Goal: Task Accomplishment & Management: Use online tool/utility

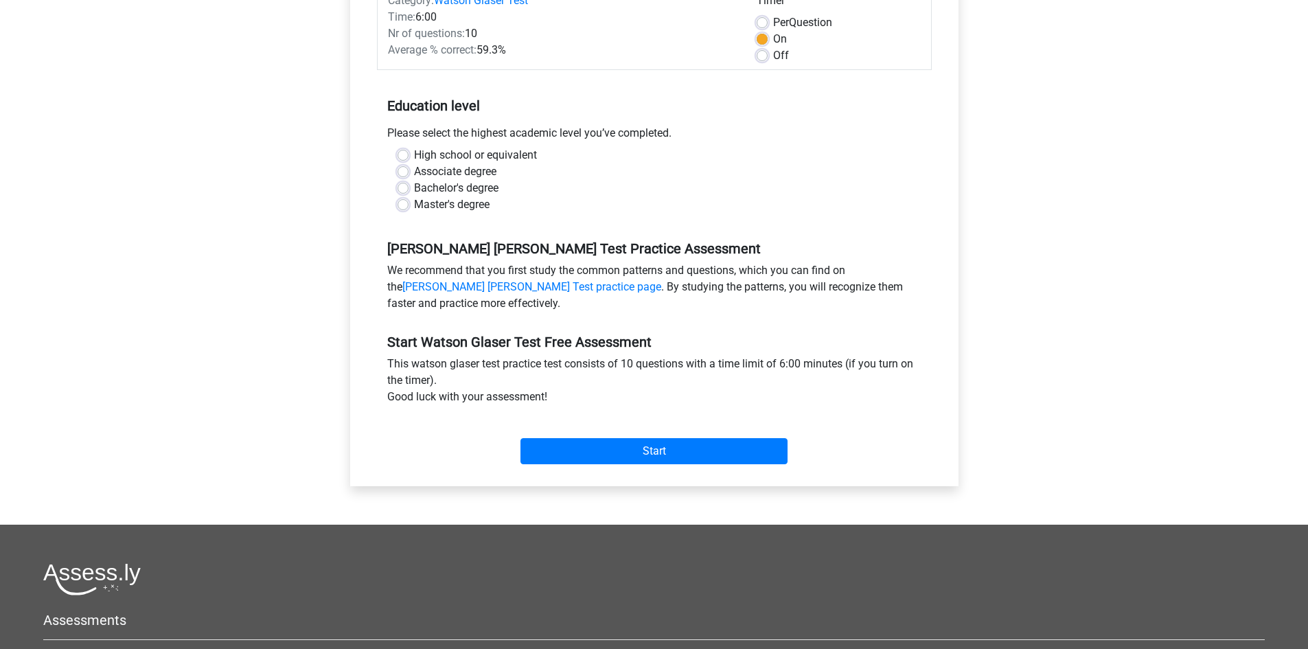
scroll to position [206, 0]
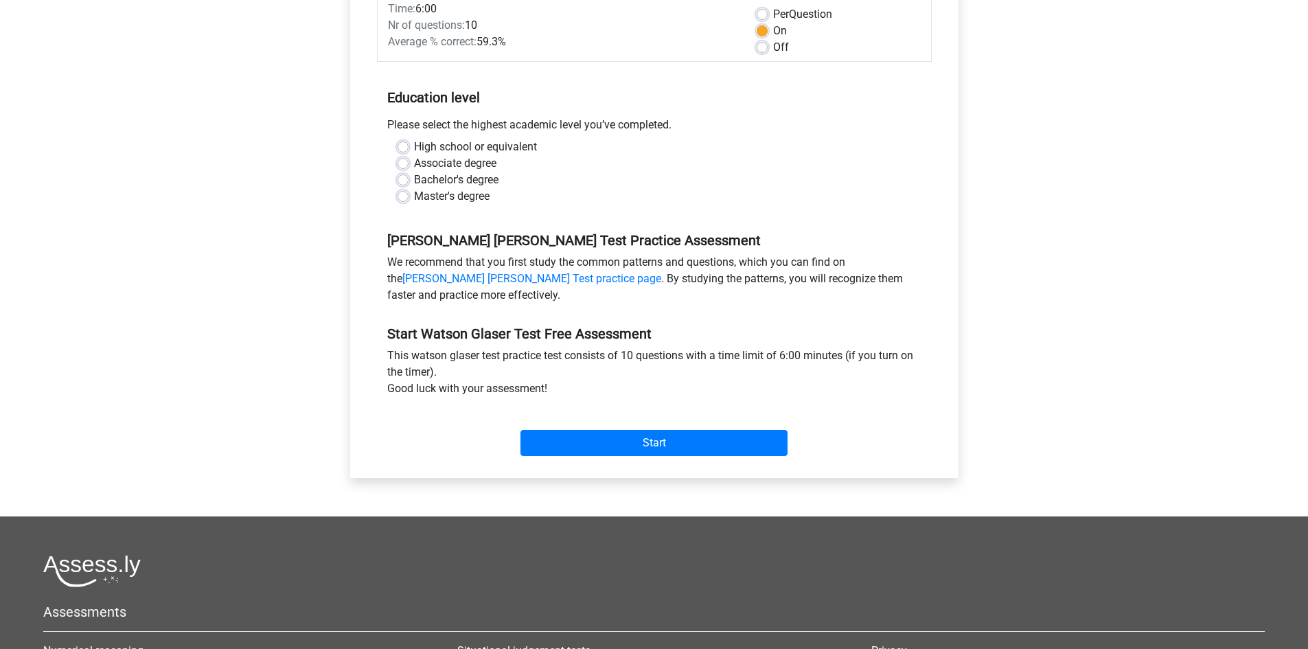
click at [414, 180] on label "Bachelor's degree" at bounding box center [456, 180] width 84 height 16
click at [403, 180] on input "Bachelor's degree" at bounding box center [402, 179] width 11 height 14
radio input "true"
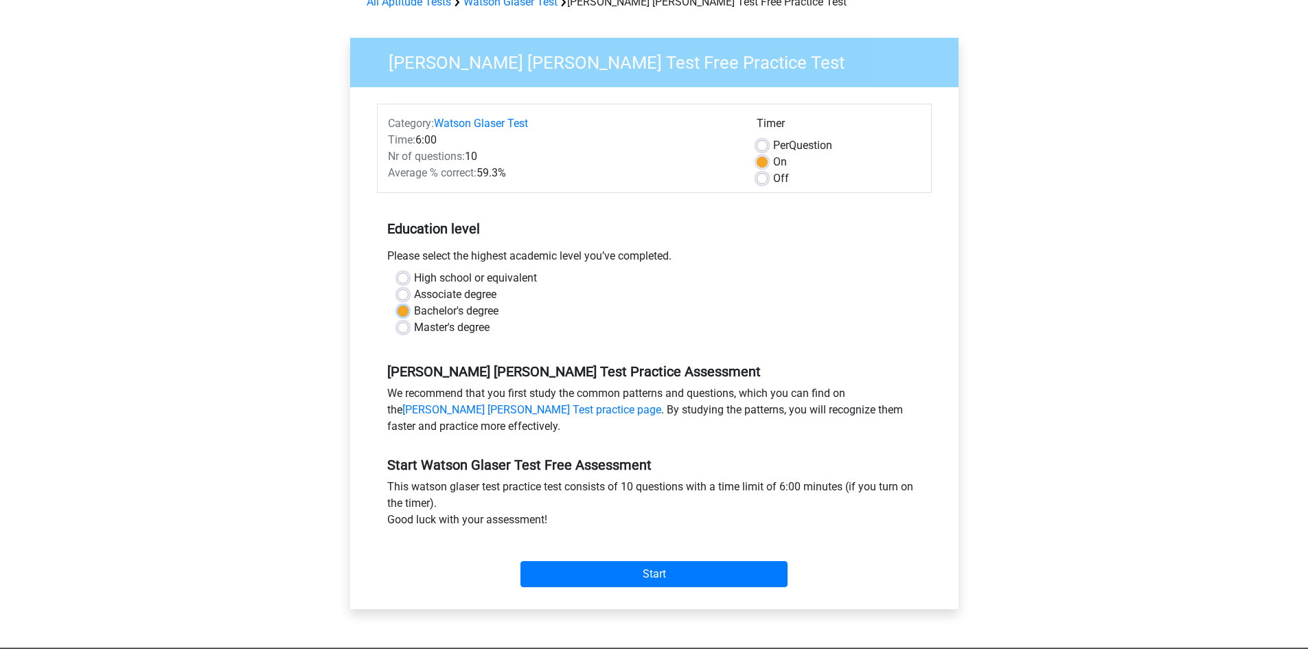
scroll to position [69, 0]
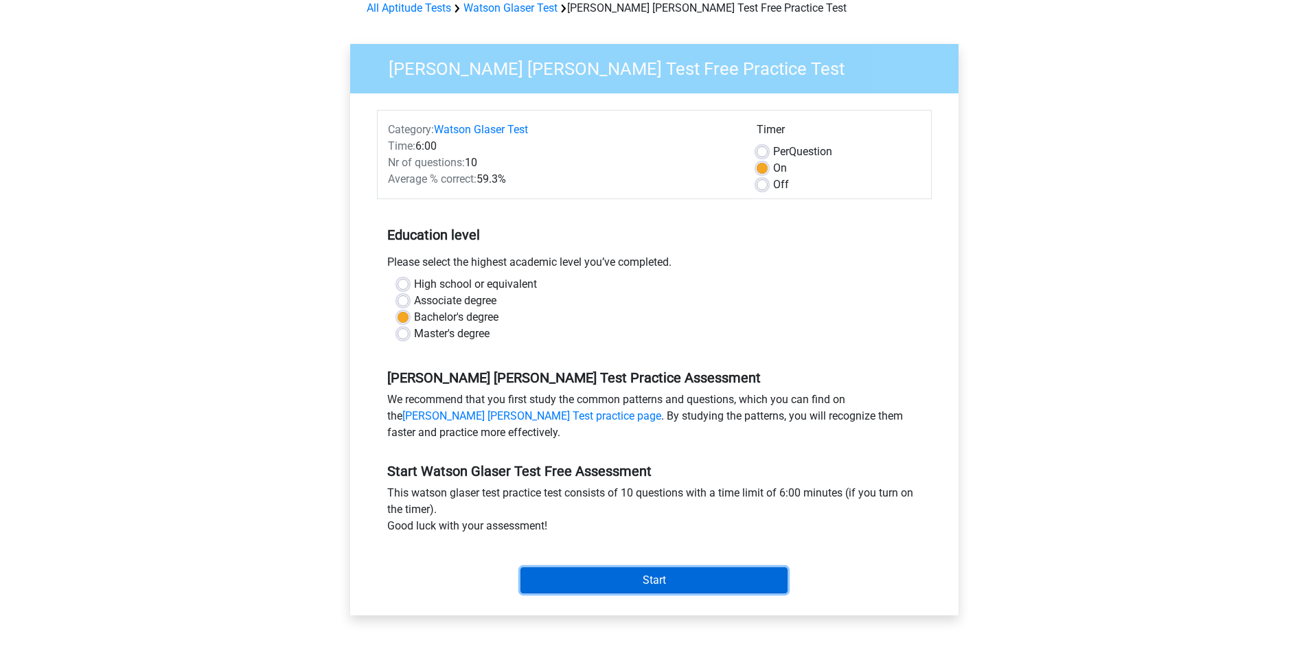
click at [585, 571] on input "Start" at bounding box center [653, 580] width 267 height 26
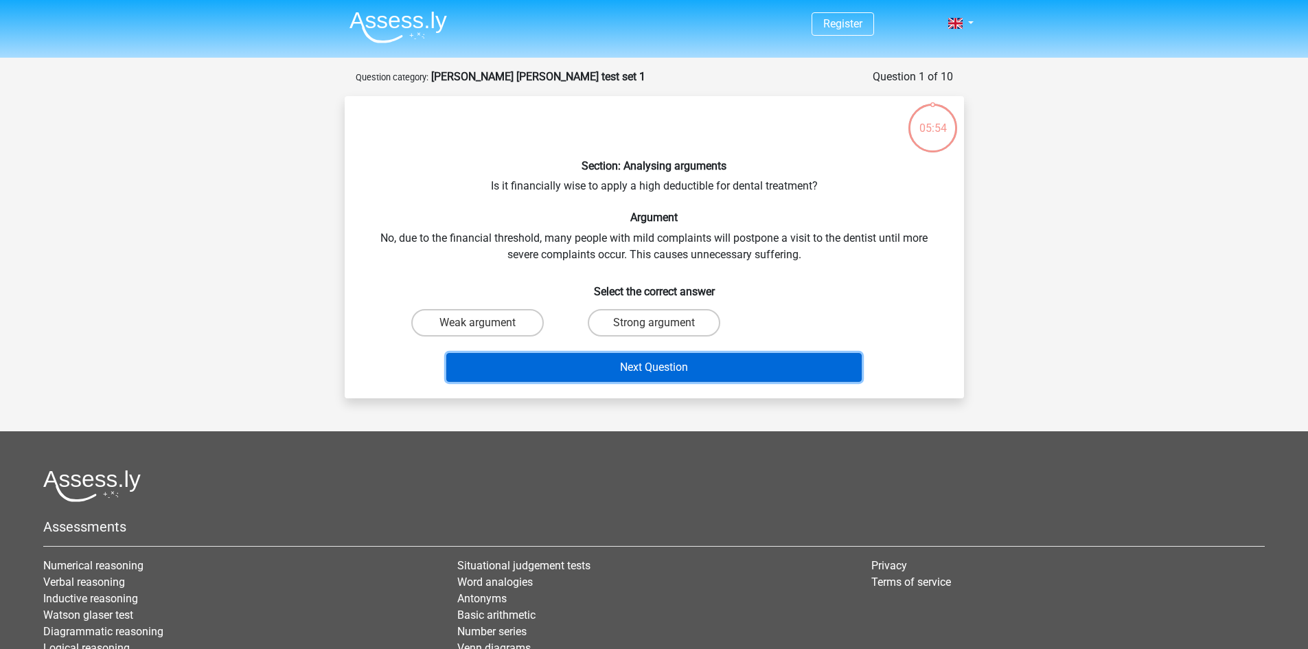
click at [766, 371] on button "Next Question" at bounding box center [653, 367] width 415 height 29
